Goal: Task Accomplishment & Management: Use online tool/utility

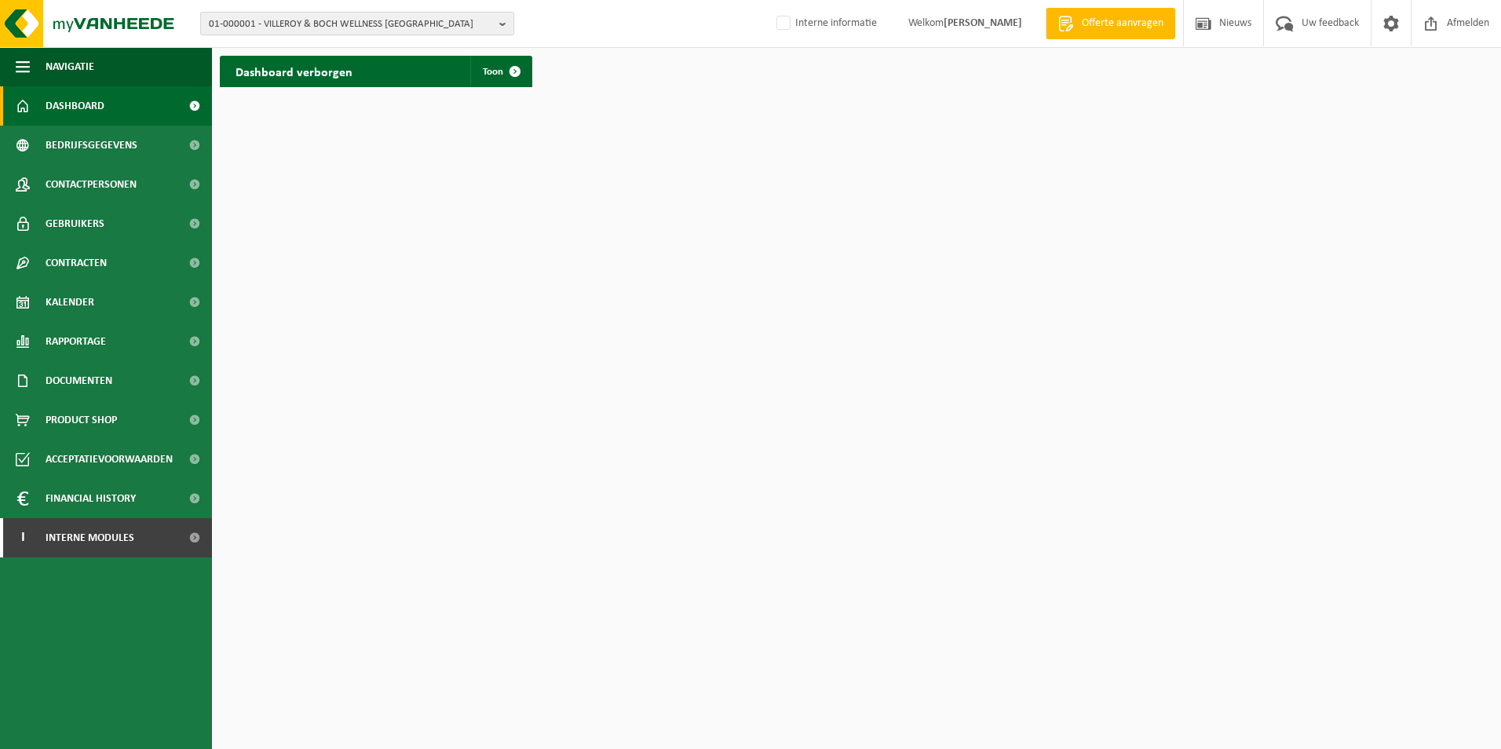
click at [359, 16] on span "01-000001 - VILLEROY & BOCH WELLNESS [GEOGRAPHIC_DATA]" at bounding box center [351, 25] width 284 height 24
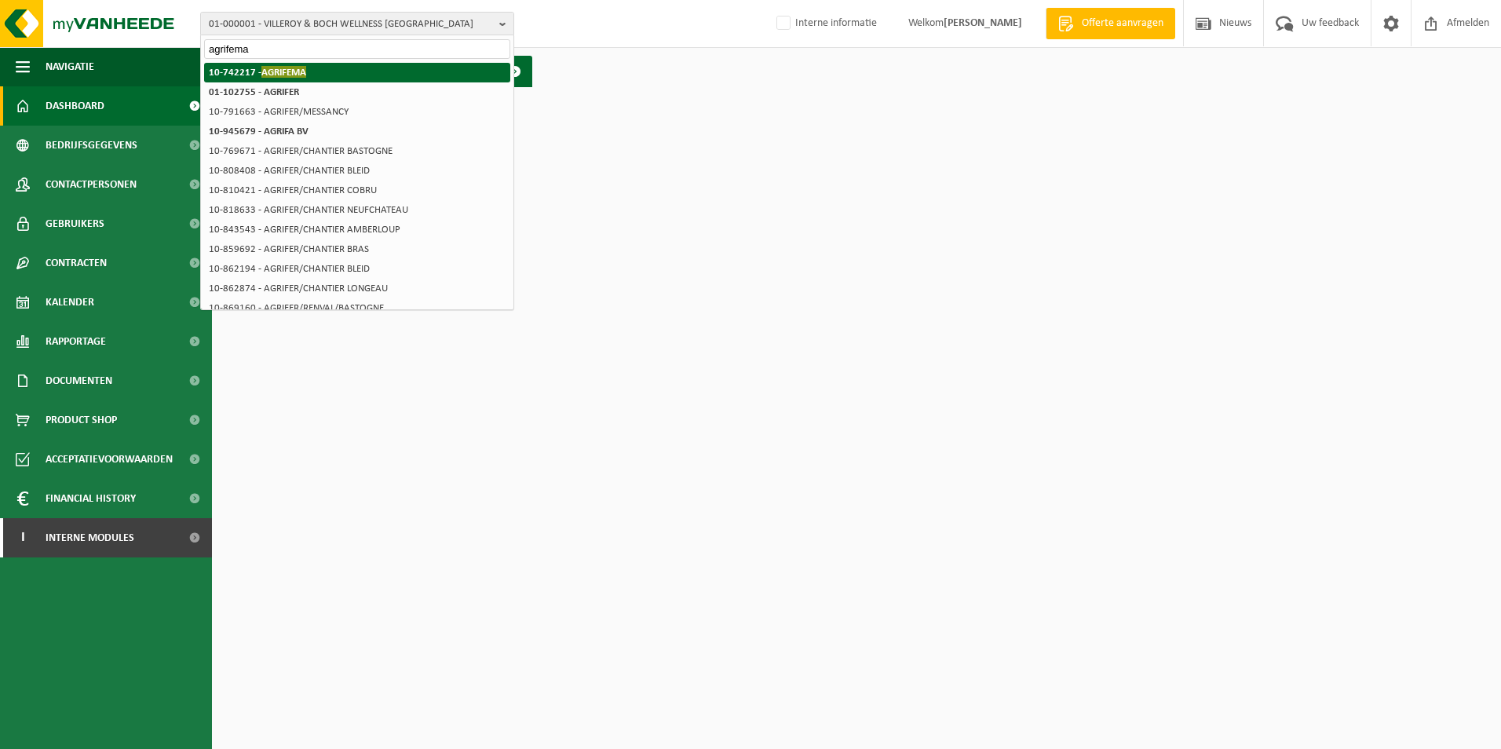
type input "agrifema"
click at [313, 75] on li "10-742217 - AGRIFEMA" at bounding box center [357, 73] width 306 height 20
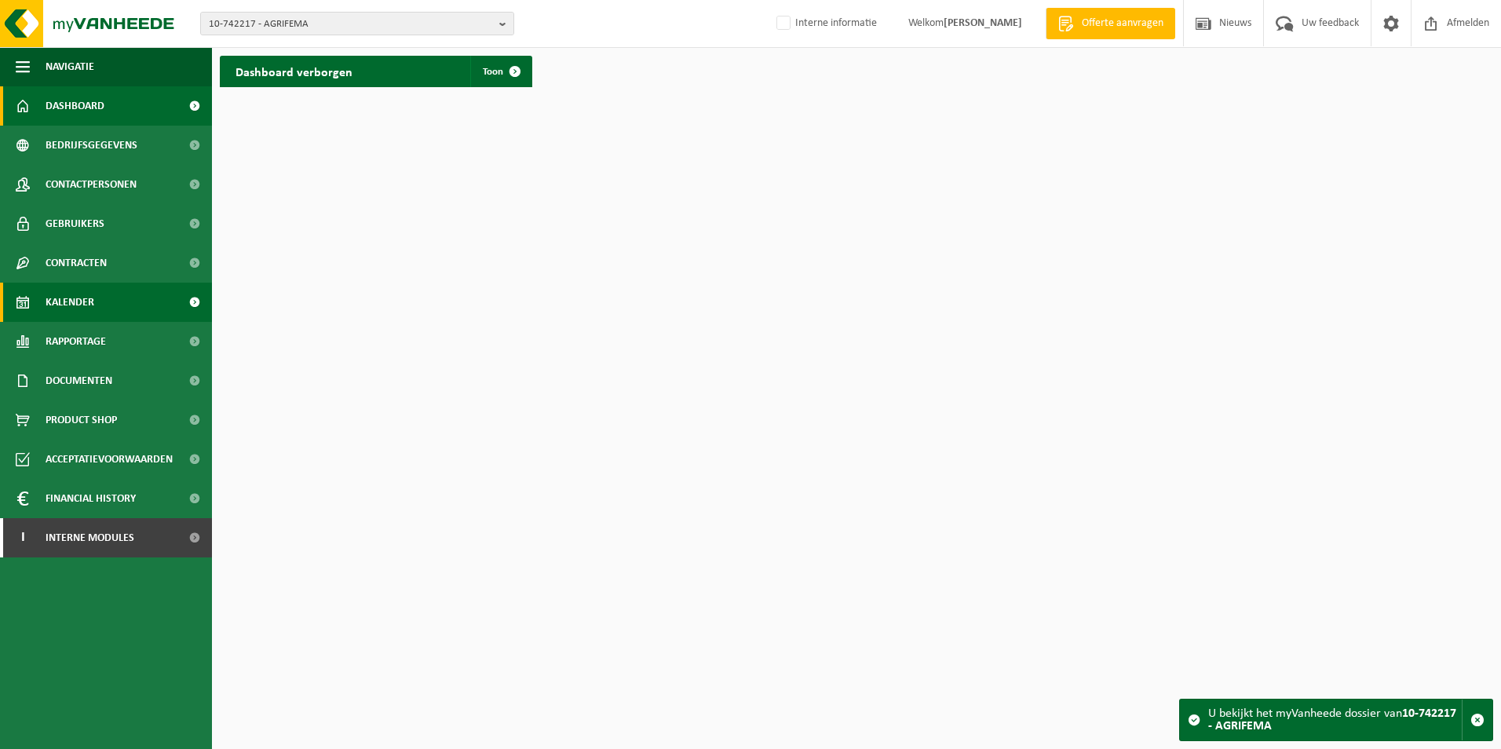
click at [77, 291] on span "Kalender" at bounding box center [70, 302] width 49 height 39
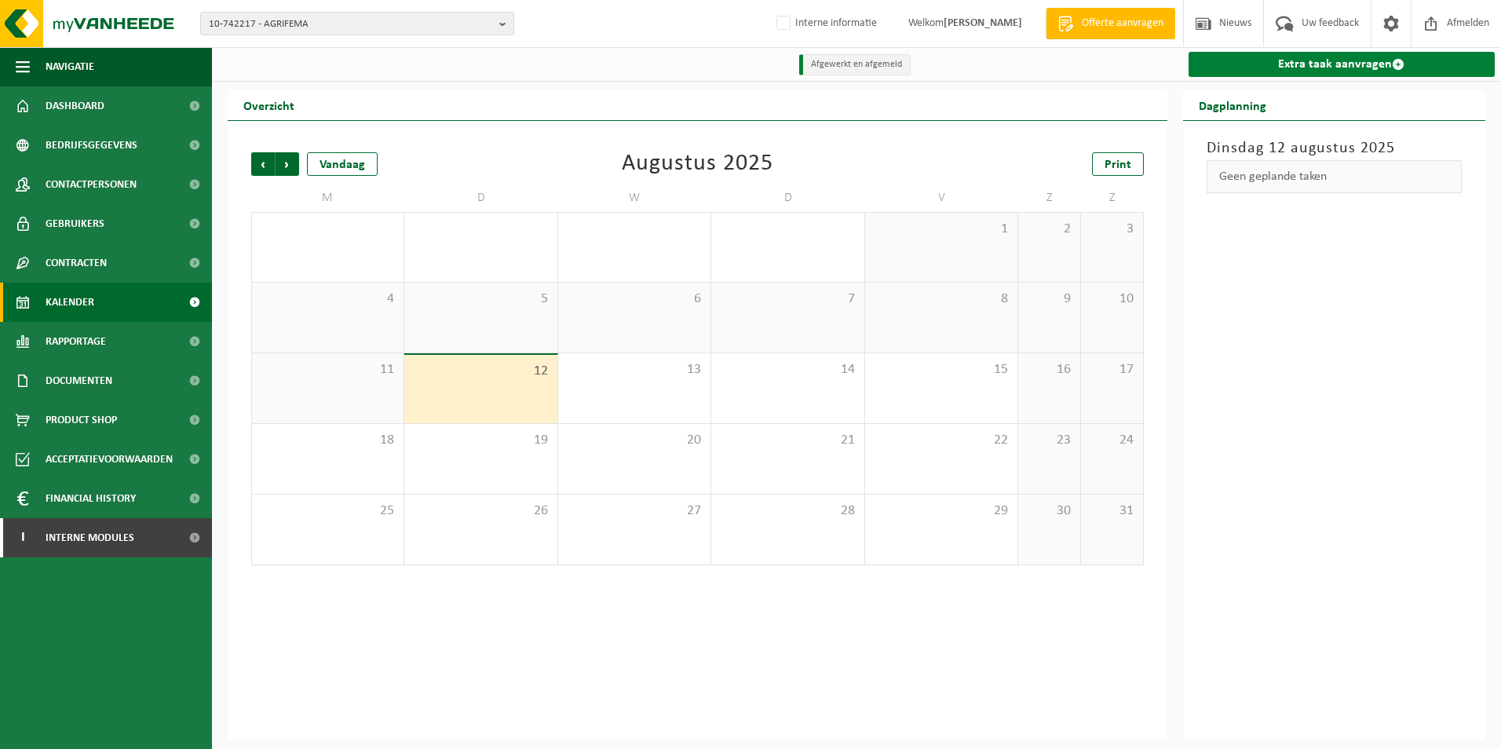
click at [1333, 61] on link "Extra taak aanvragen" at bounding box center [1342, 64] width 307 height 25
